Goal: Task Accomplishment & Management: Complete application form

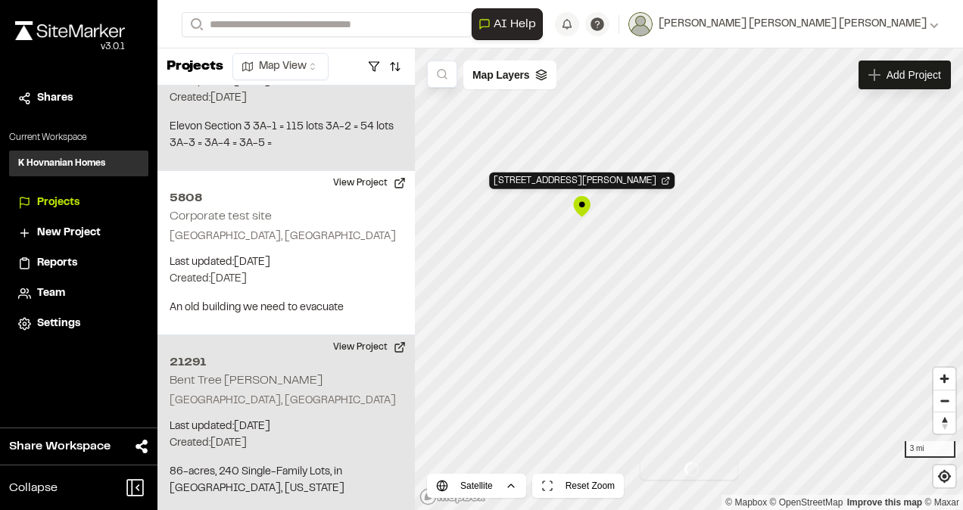
scroll to position [100, 0]
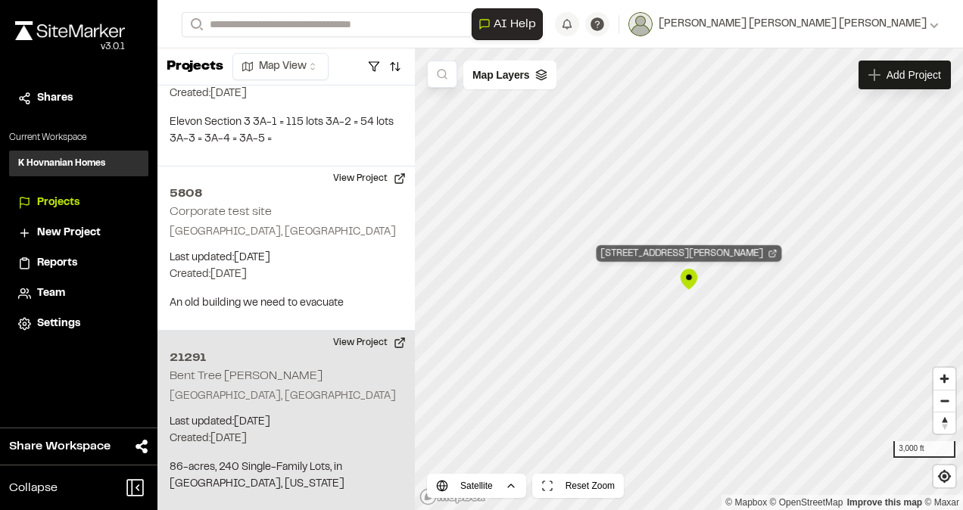
click at [675, 251] on div "[STREET_ADDRESS][PERSON_NAME]" at bounding box center [688, 253] width 185 height 17
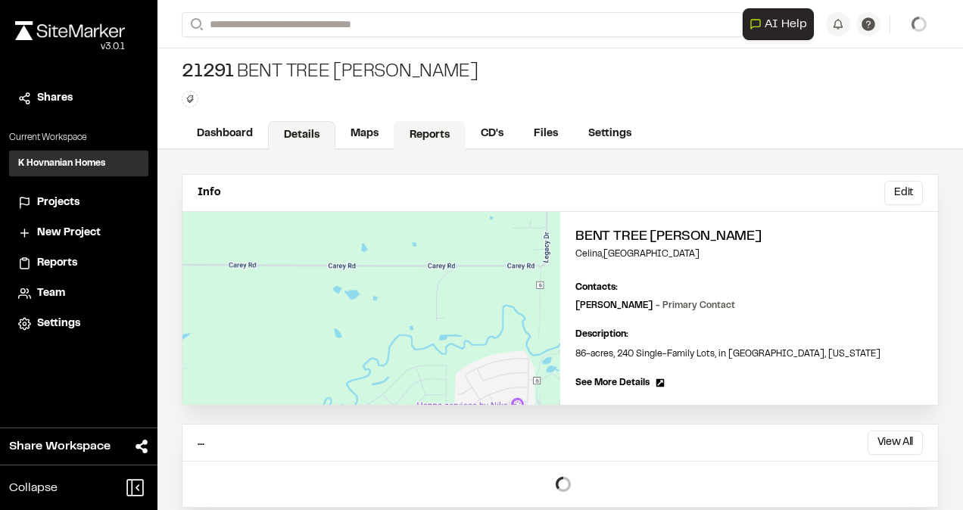
click at [438, 128] on link "Reports" at bounding box center [430, 135] width 72 height 29
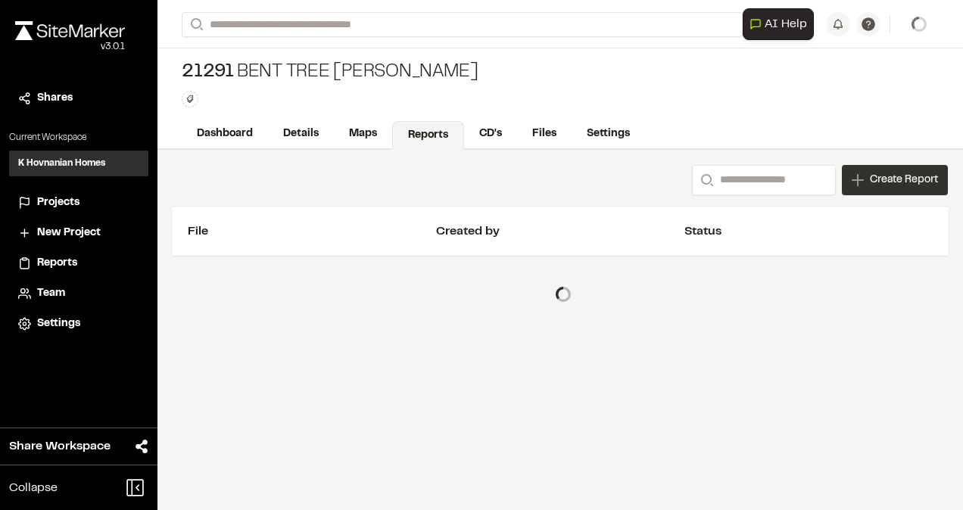
click at [886, 176] on span "Create Report" at bounding box center [904, 180] width 68 height 17
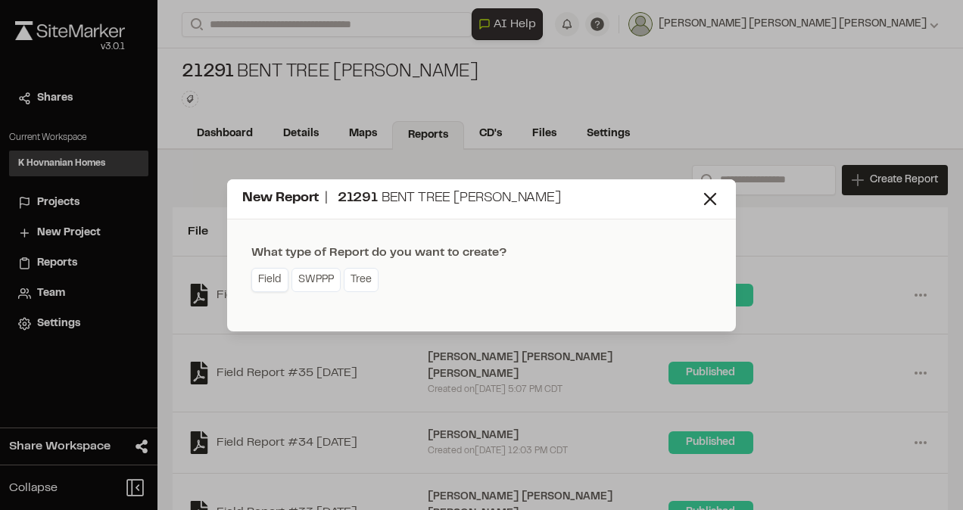
click at [269, 280] on link "Field" at bounding box center [269, 280] width 37 height 24
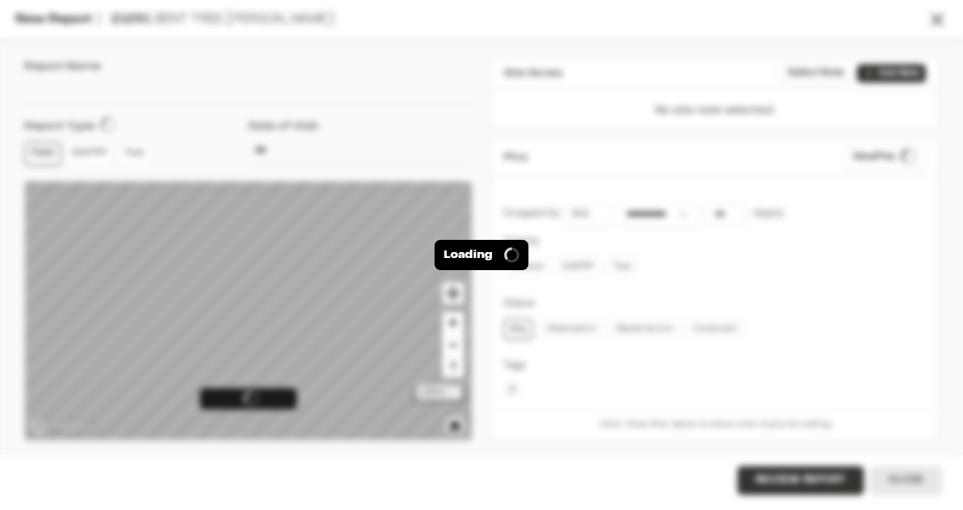
type input "**********"
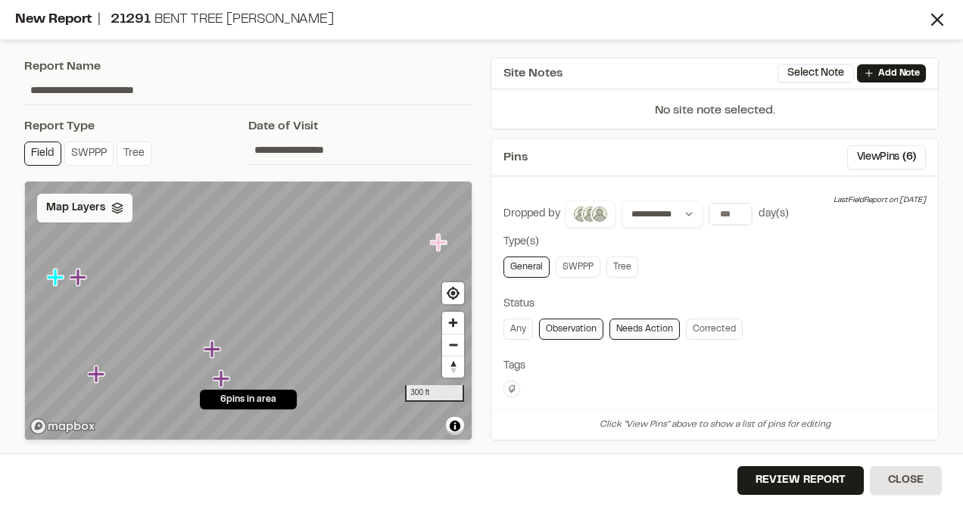
click at [119, 220] on div "Map Layers" at bounding box center [84, 208] width 95 height 29
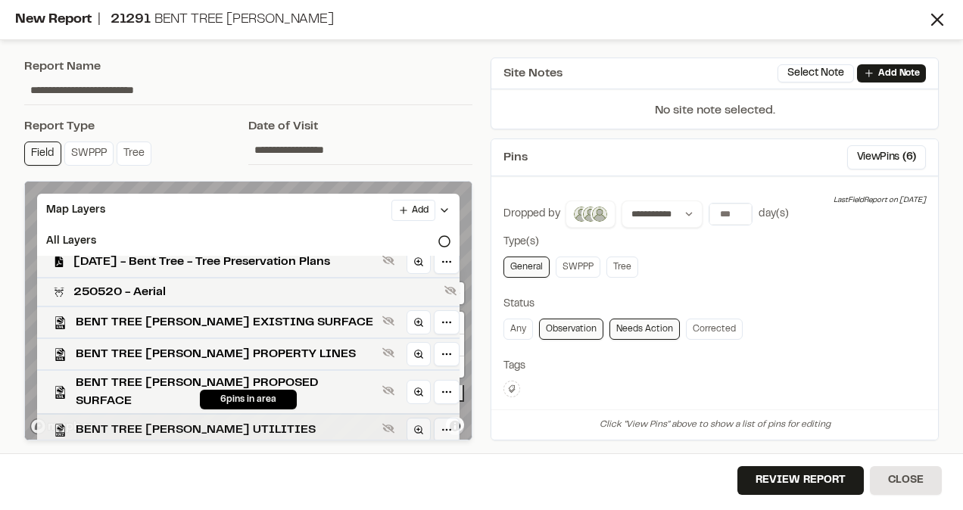
scroll to position [13, 0]
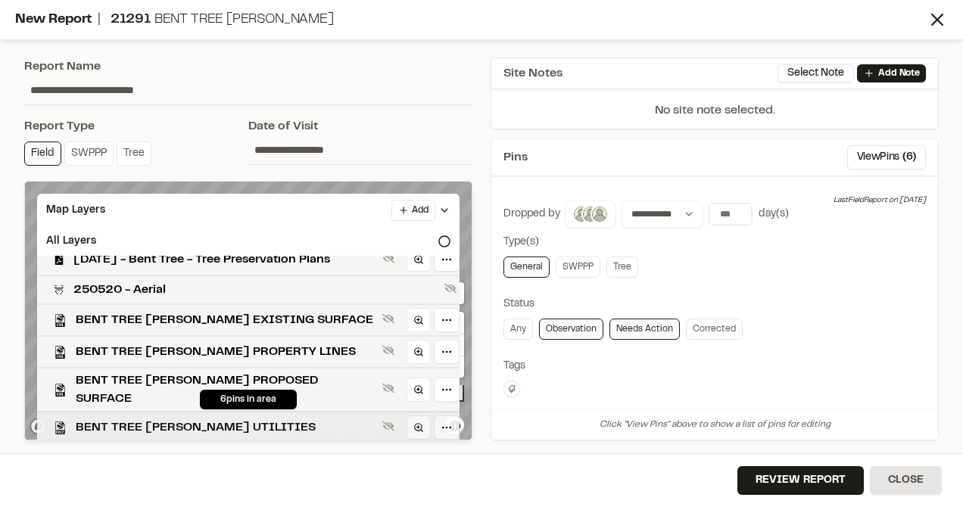
click at [129, 411] on div "BENT TREE MEADOWS UTILITIES" at bounding box center [242, 427] width 434 height 32
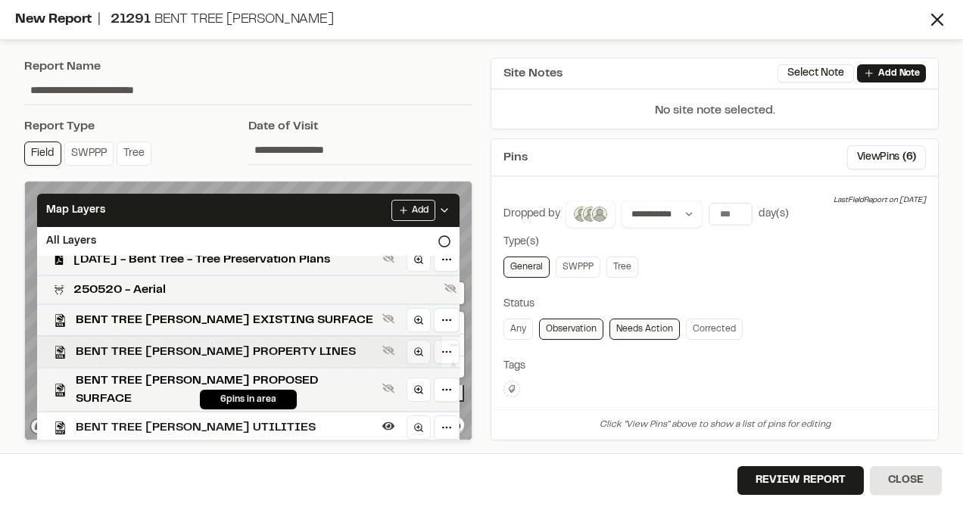
click at [141, 353] on span "BENT TREE MEADOWS PROPERTY LINES" at bounding box center [226, 352] width 300 height 18
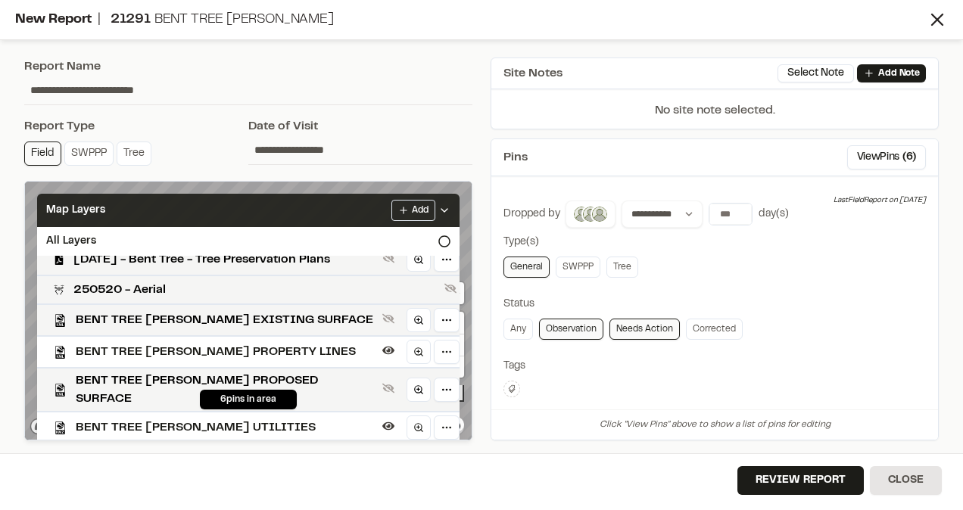
click at [441, 212] on icon at bounding box center [444, 210] width 12 height 12
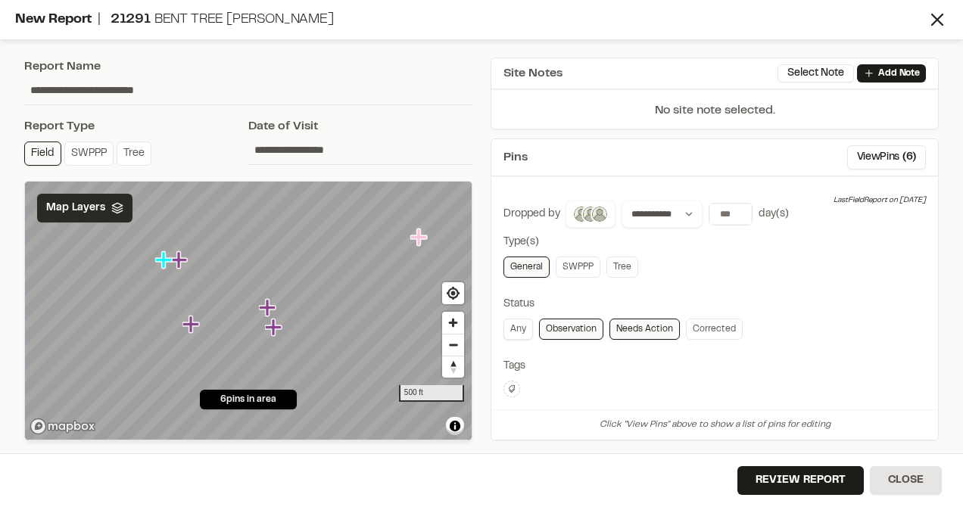
click at [507, 327] on link "Any" at bounding box center [518, 329] width 30 height 21
click at [873, 154] on button "View Pins ( 6 )" at bounding box center [886, 157] width 79 height 24
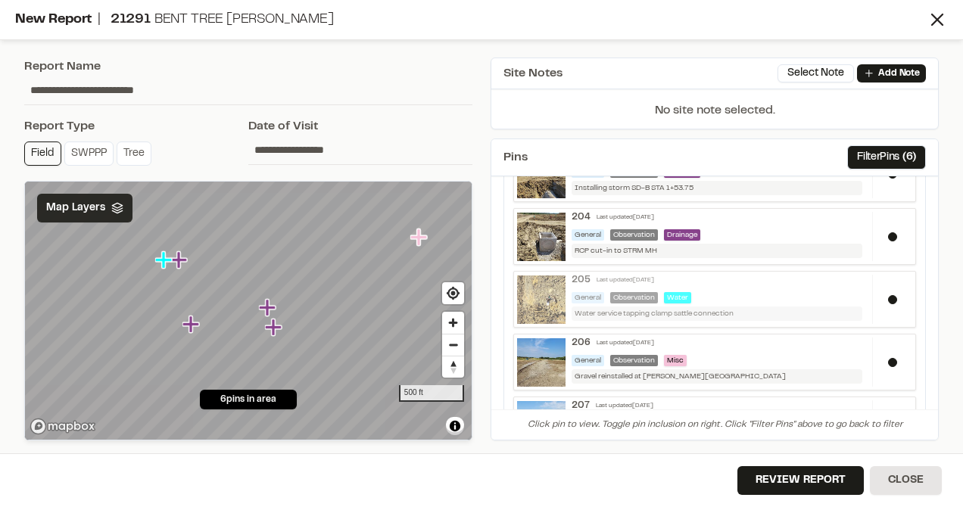
scroll to position [203, 0]
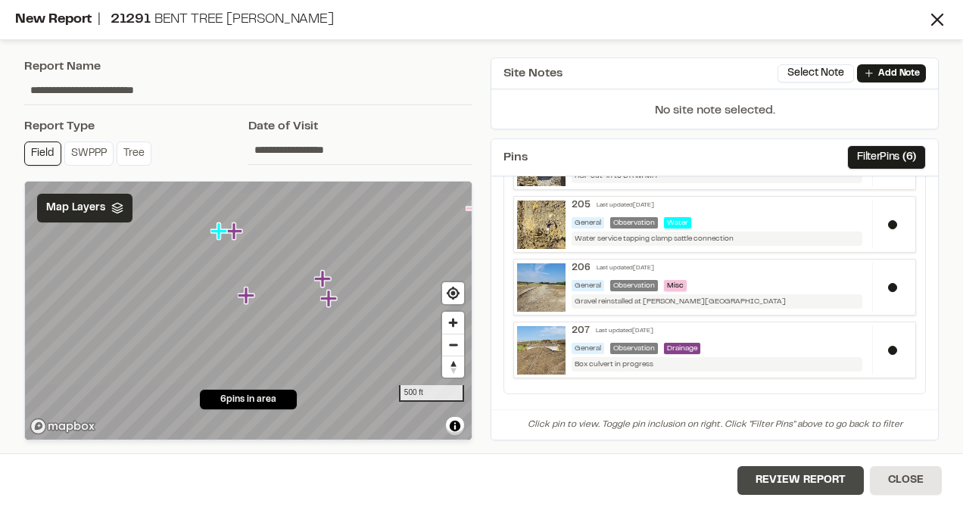
click at [825, 483] on button "Review Report" at bounding box center [800, 480] width 126 height 29
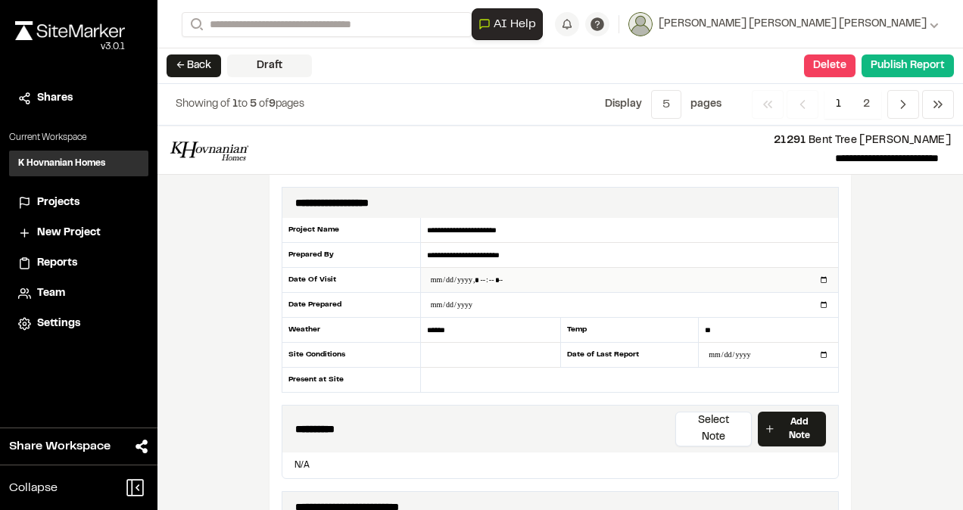
click at [493, 276] on input "datetime-local" at bounding box center [629, 280] width 417 height 24
click at [480, 274] on input "datetime-local" at bounding box center [629, 280] width 417 height 24
click at [480, 277] on input "datetime-local" at bounding box center [629, 280] width 417 height 24
type input "**********"
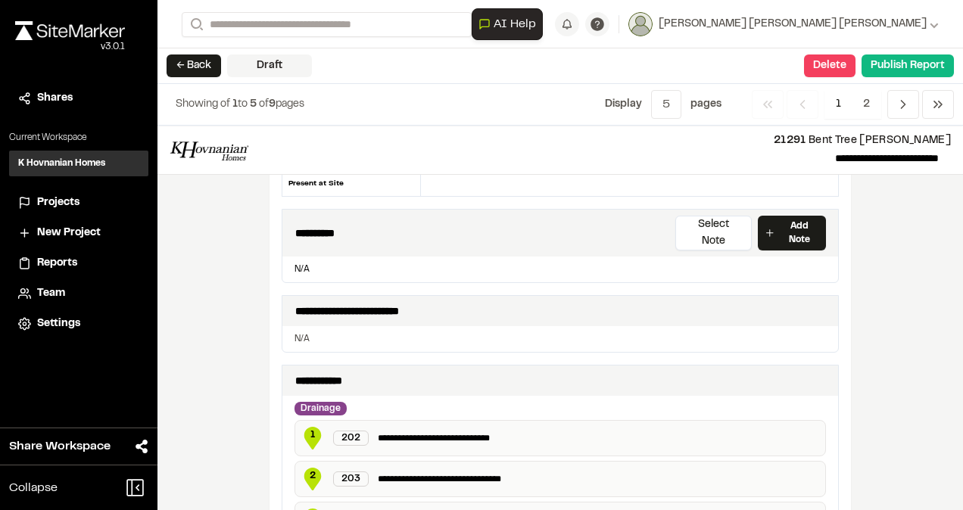
scroll to position [227, 0]
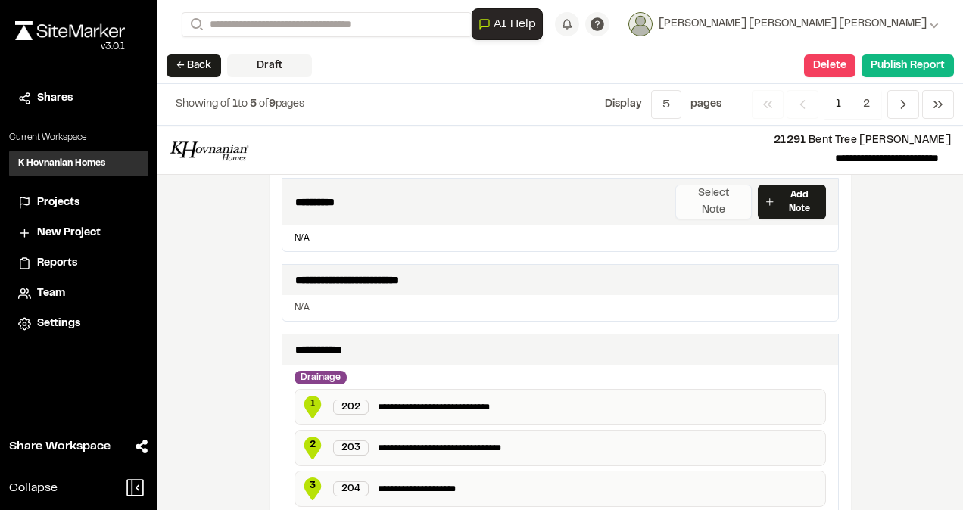
click at [722, 194] on button "Select Note" at bounding box center [713, 202] width 76 height 35
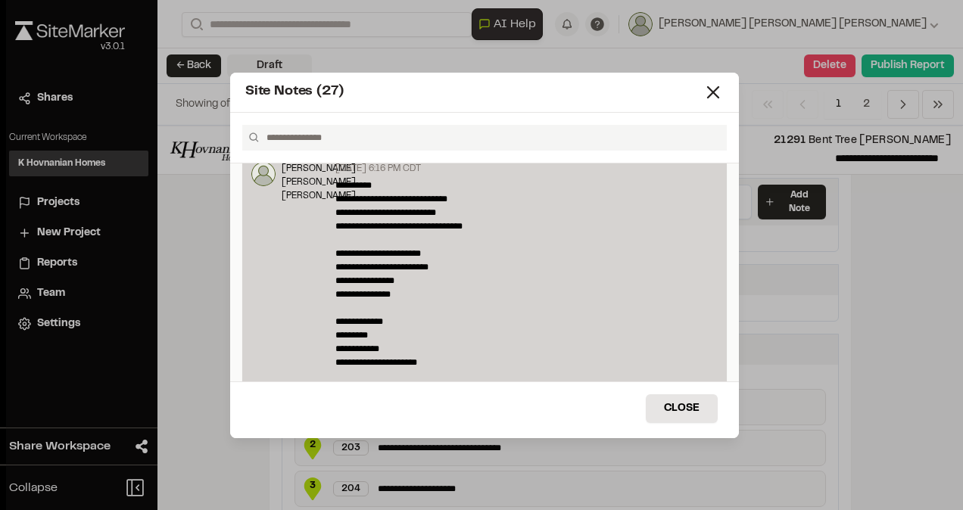
click at [525, 269] on p "**********" at bounding box center [521, 342] width 373 height 327
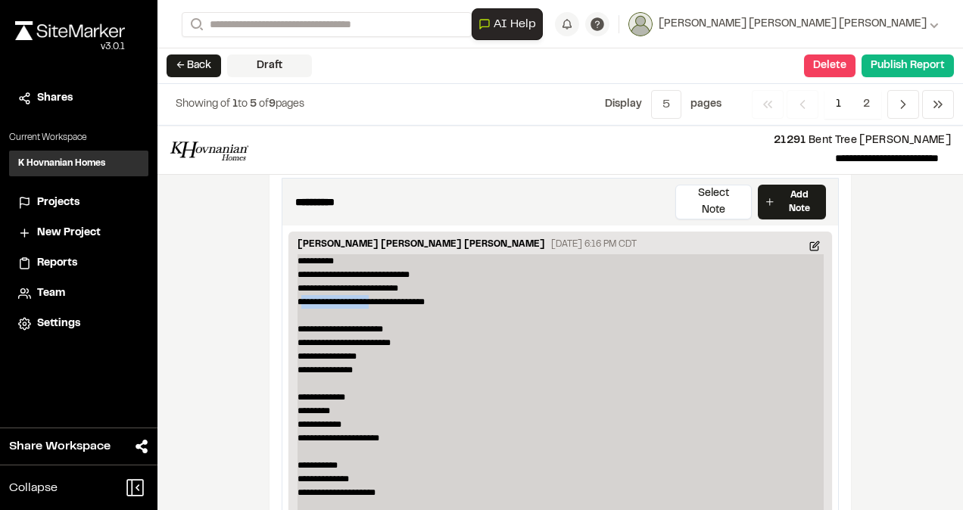
drag, startPoint x: 364, startPoint y: 282, endPoint x: 297, endPoint y: 282, distance: 67.4
click at [297, 282] on p "**********" at bounding box center [560, 417] width 526 height 327
drag, startPoint x: 353, startPoint y: 347, endPoint x: 298, endPoint y: 344, distance: 54.6
click at [298, 344] on p "**********" at bounding box center [560, 417] width 526 height 327
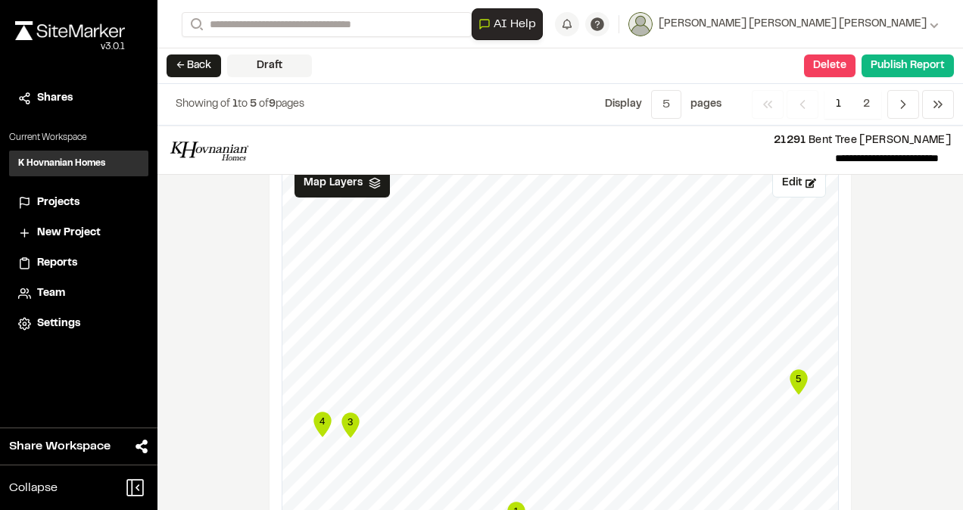
scroll to position [1211, 0]
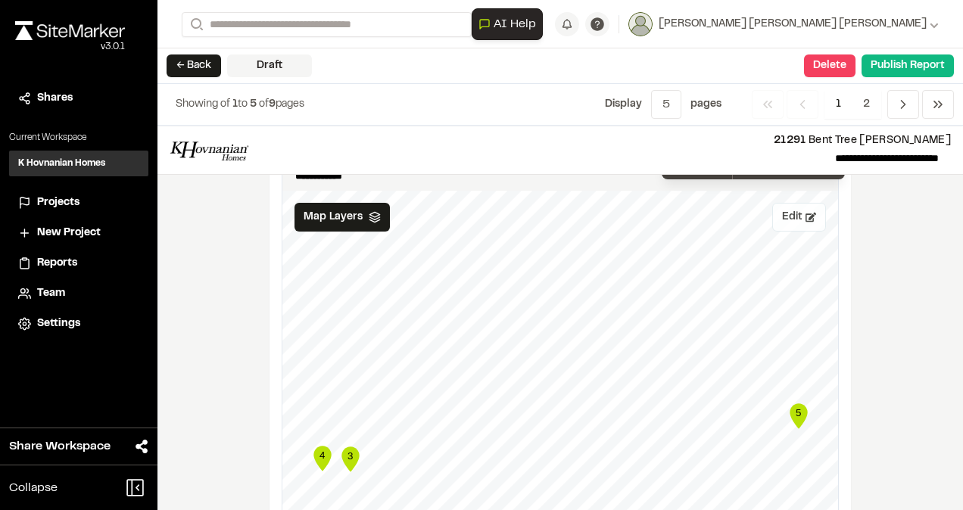
click at [783, 203] on button "Edit" at bounding box center [799, 217] width 54 height 29
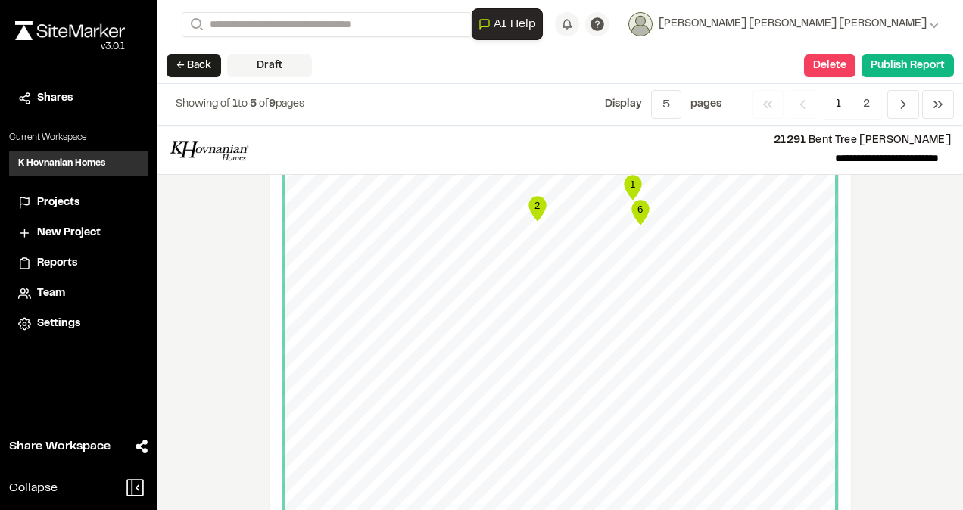
scroll to position [1287, 0]
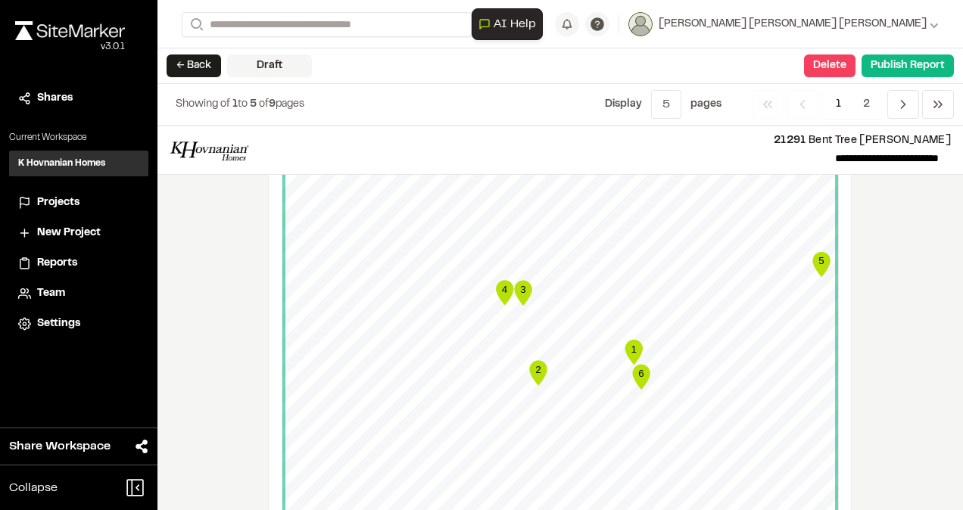
click at [649, 509] on html "**********" at bounding box center [481, 255] width 963 height 510
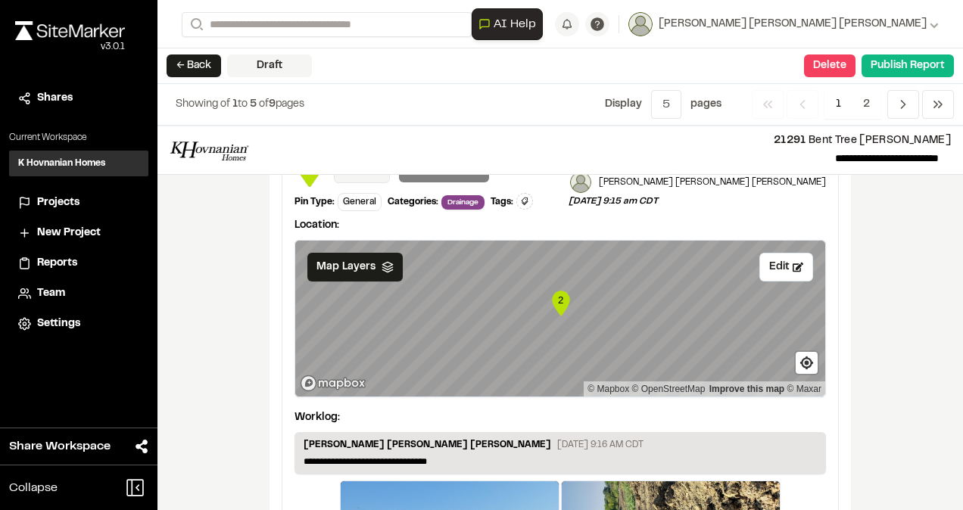
scroll to position [2573, 0]
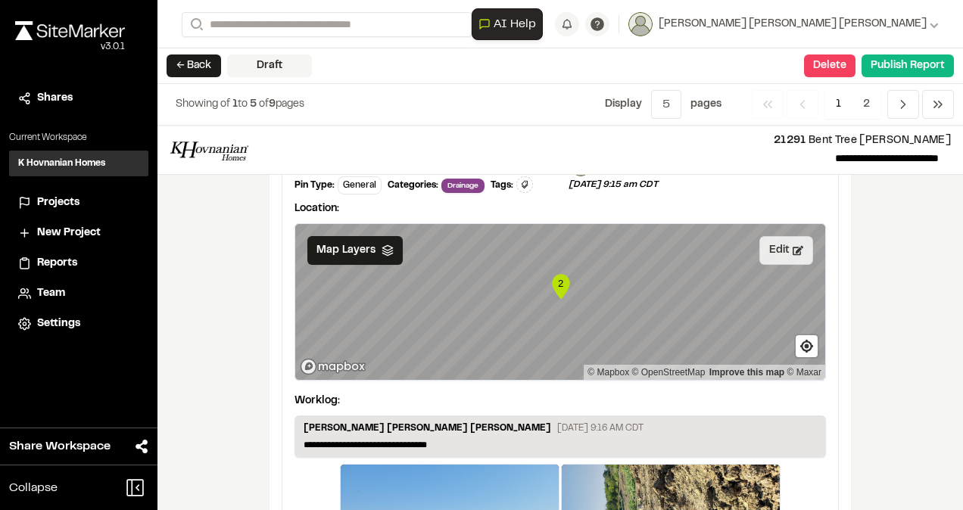
click at [785, 236] on button "Edit" at bounding box center [786, 250] width 54 height 29
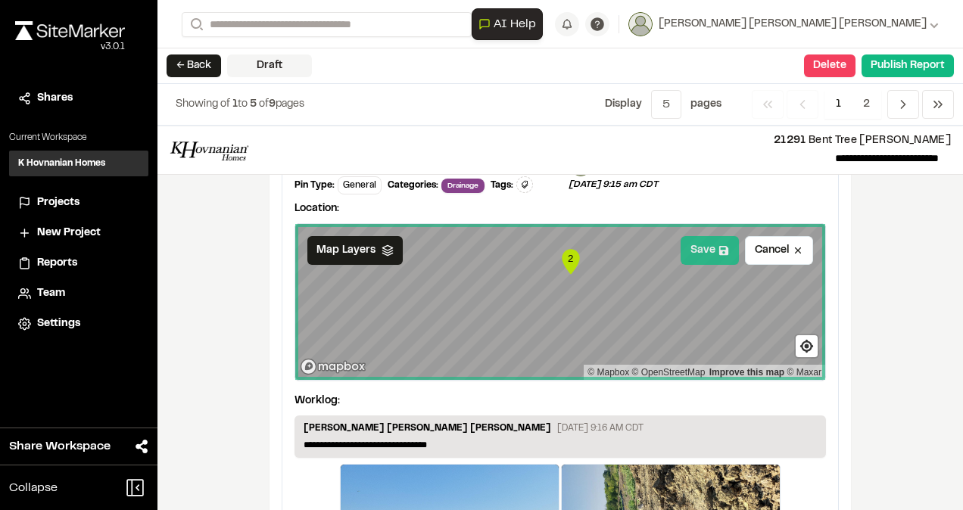
click at [699, 236] on button "Save" at bounding box center [709, 250] width 58 height 29
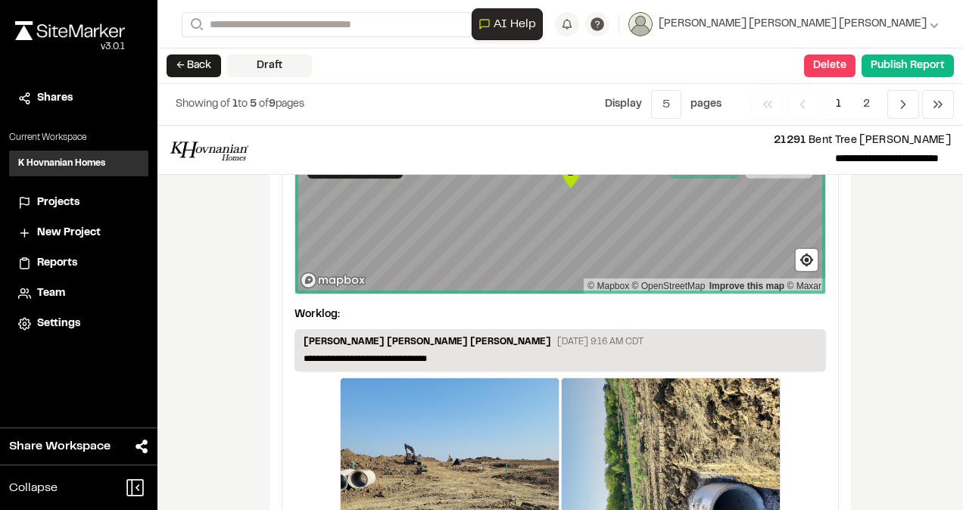
scroll to position [2775, 0]
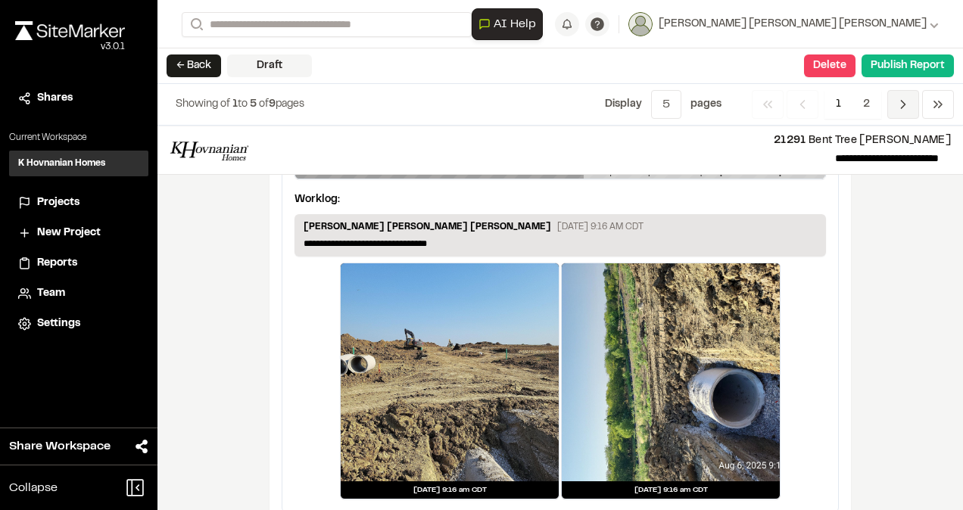
click at [902, 97] on icon "Navigation" at bounding box center [902, 104] width 15 height 15
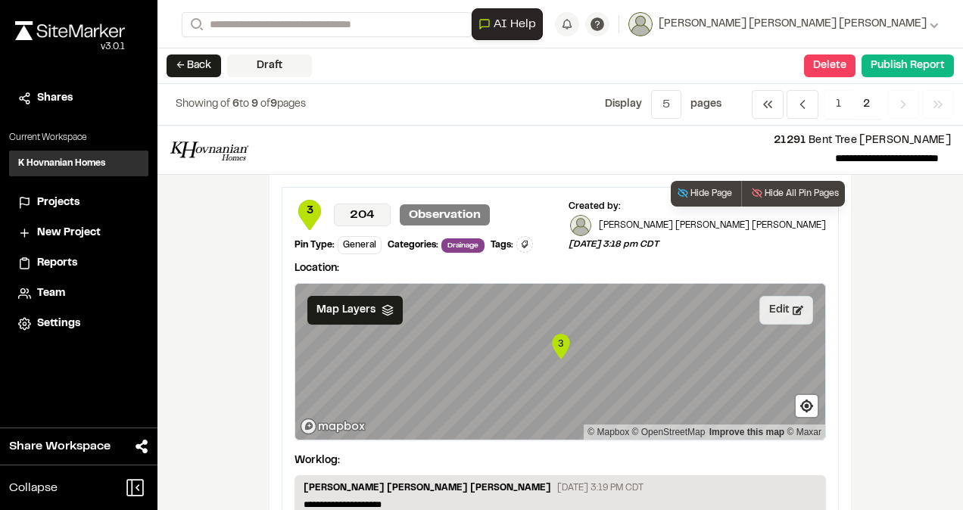
drag, startPoint x: 783, startPoint y: 304, endPoint x: 749, endPoint y: 301, distance: 33.4
click at [781, 304] on button "Edit" at bounding box center [786, 310] width 54 height 29
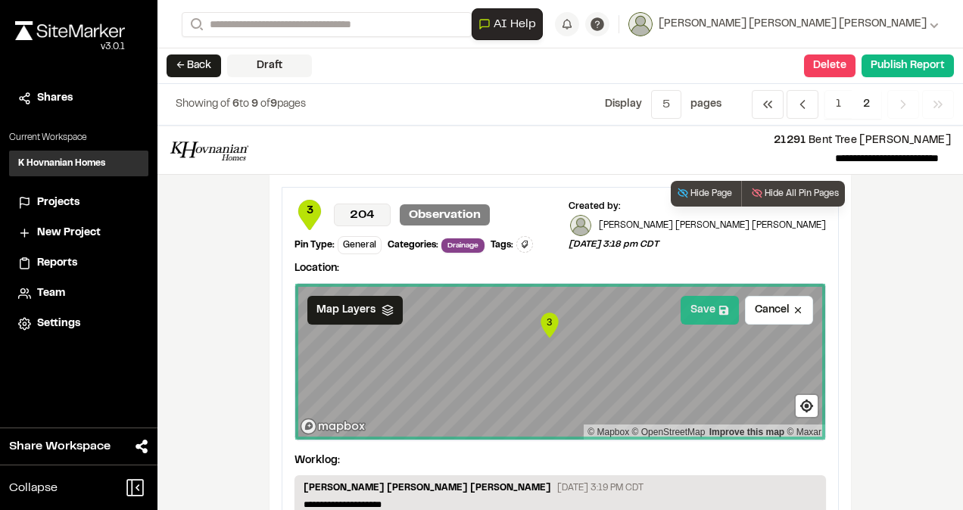
click at [708, 305] on button "Save" at bounding box center [709, 310] width 58 height 29
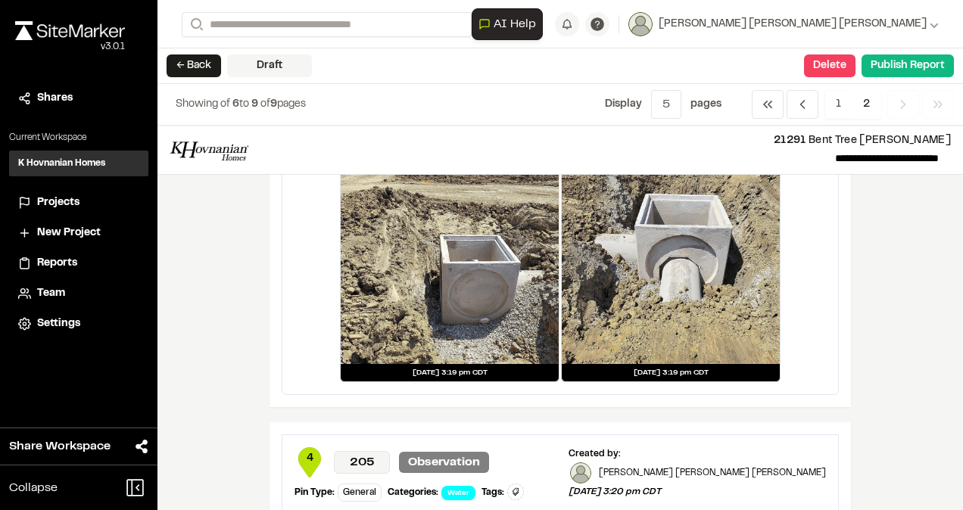
scroll to position [681, 0]
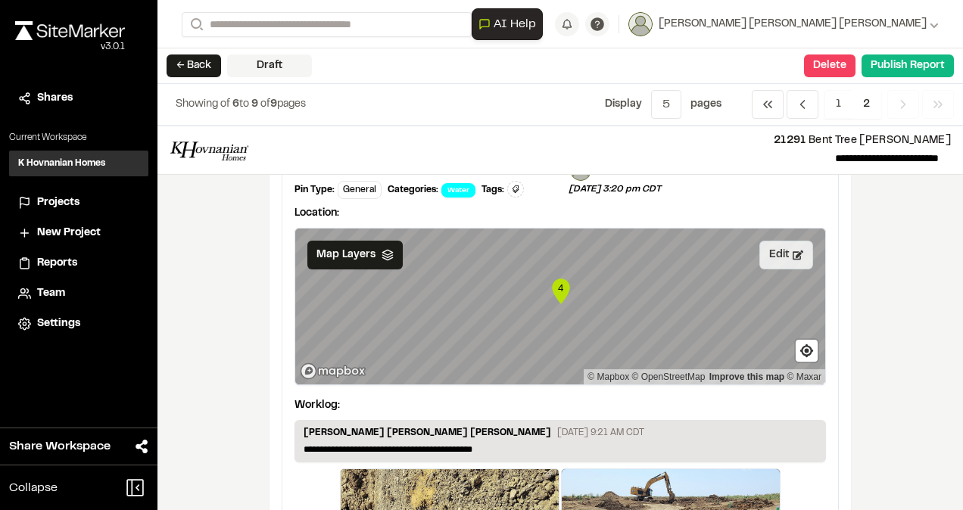
click at [773, 249] on button "Edit" at bounding box center [786, 255] width 54 height 29
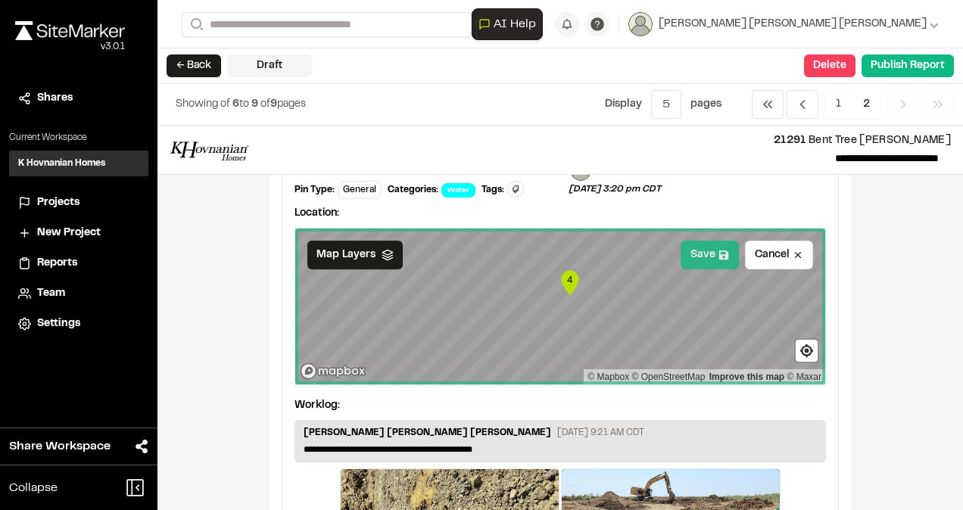
click at [710, 246] on button "Save" at bounding box center [709, 255] width 58 height 29
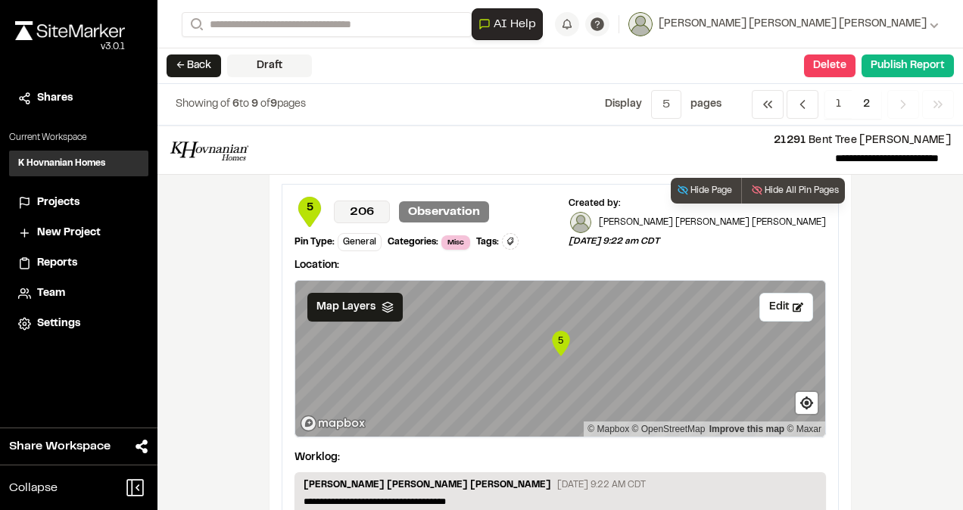
scroll to position [1287, 0]
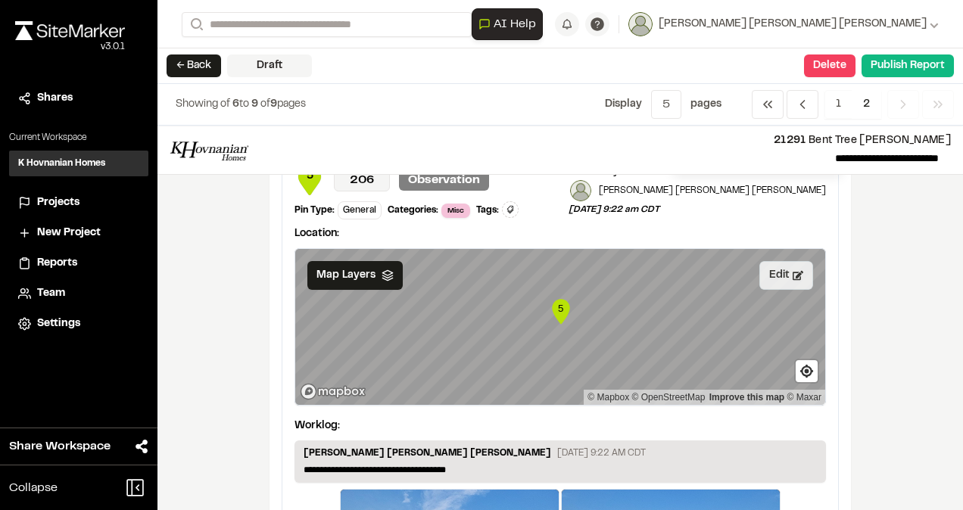
click at [766, 272] on button "Edit" at bounding box center [786, 275] width 54 height 29
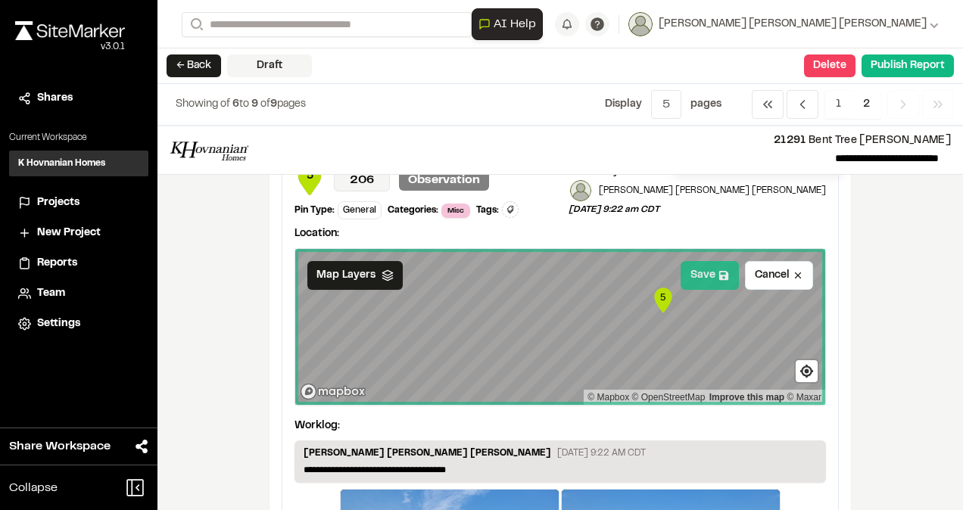
click at [703, 271] on button "Save" at bounding box center [709, 275] width 58 height 29
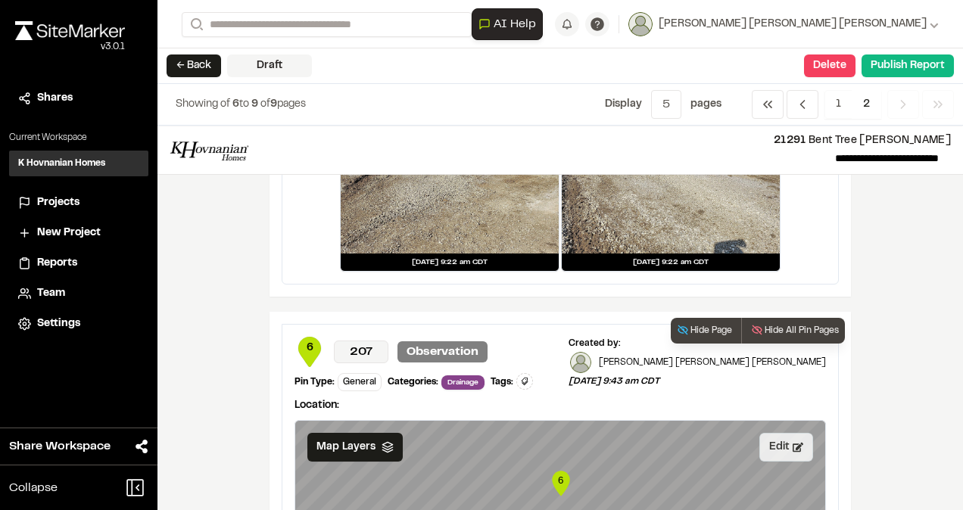
scroll to position [1892, 0]
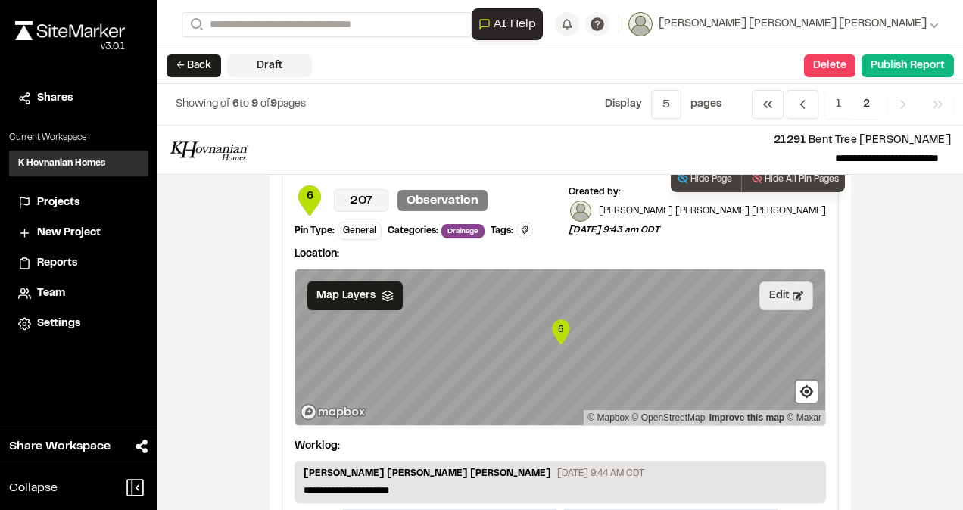
click at [784, 296] on button "Edit" at bounding box center [786, 296] width 54 height 29
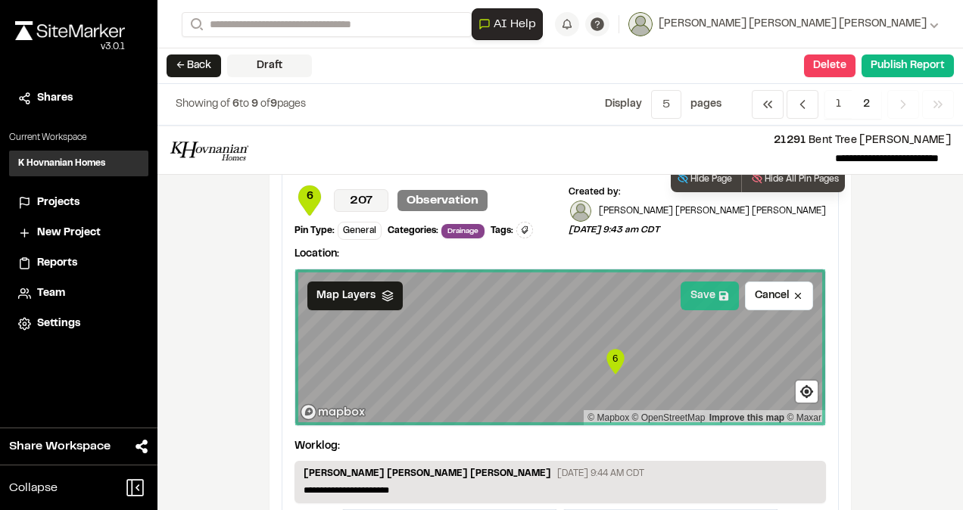
click at [708, 292] on button "Save" at bounding box center [709, 296] width 58 height 29
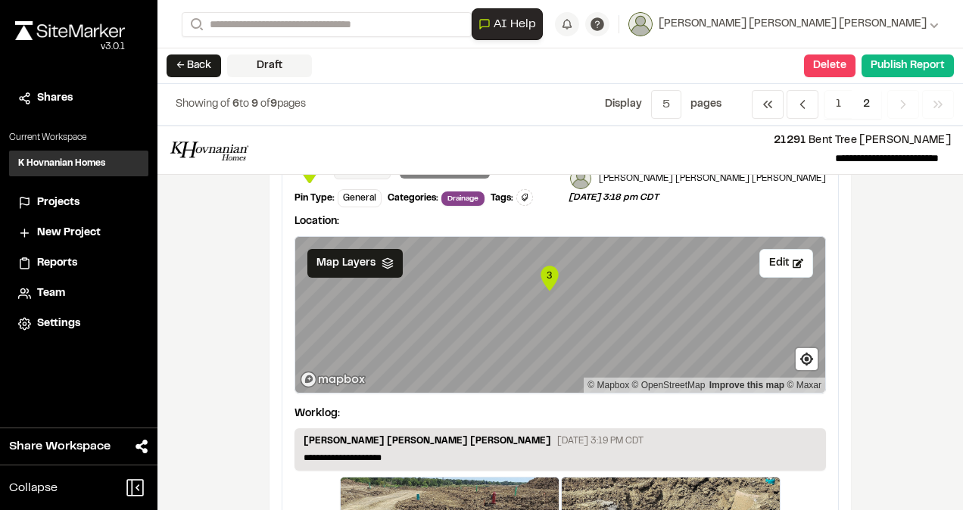
scroll to position [0, 0]
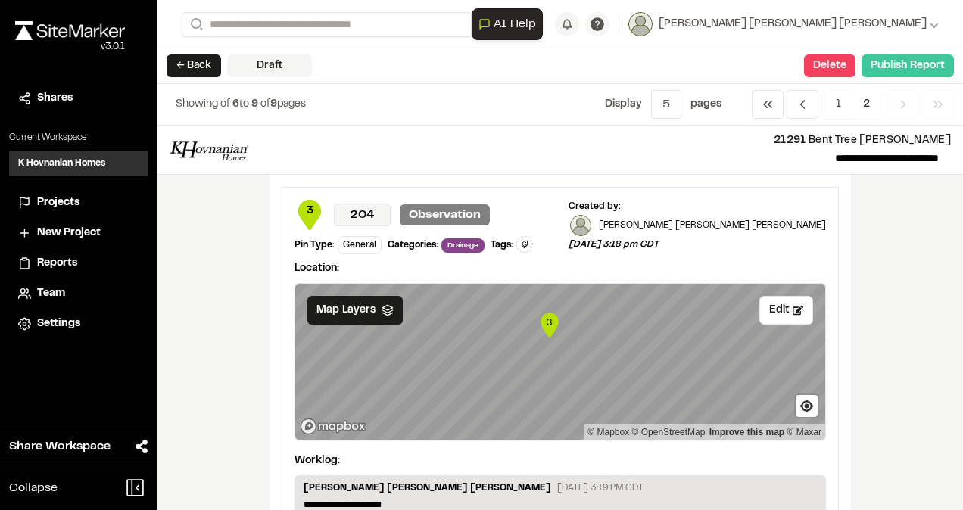
click at [895, 65] on button "Publish Report" at bounding box center [907, 65] width 92 height 23
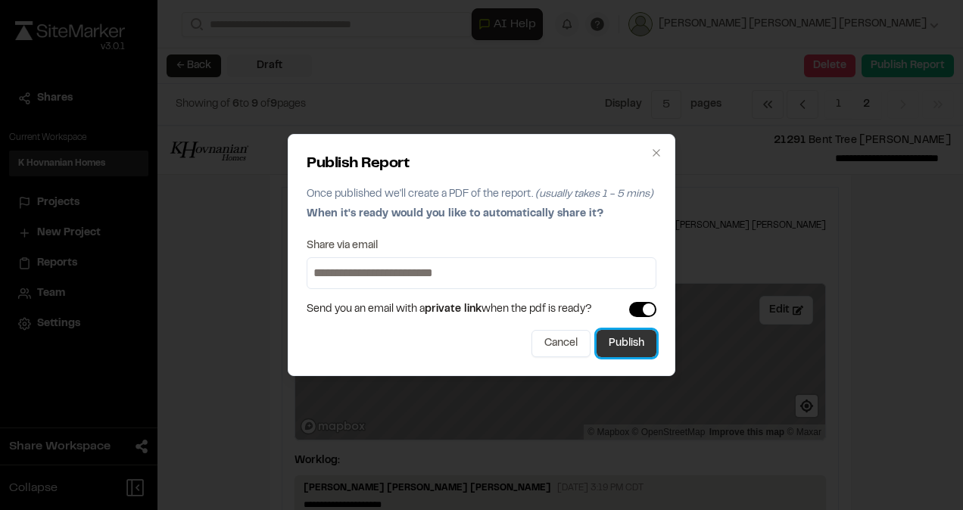
click at [622, 342] on button "Publish" at bounding box center [626, 343] width 60 height 27
